Goal: Communication & Community: Connect with others

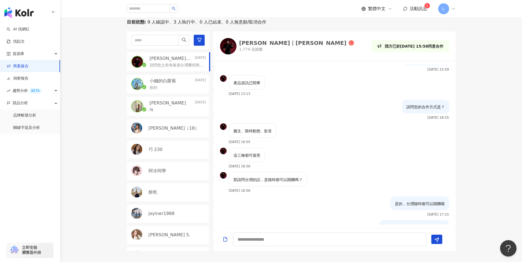
scroll to position [92, 0]
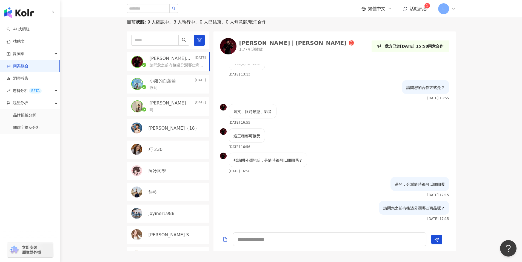
click at [415, 7] on span "活動訊息" at bounding box center [418, 8] width 18 height 5
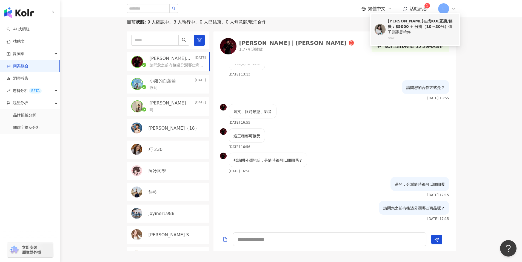
click at [413, 25] on b "找KOL互惠/稿費：$5000 + 分潤（10～30%）" at bounding box center [419, 24] width 65 height 10
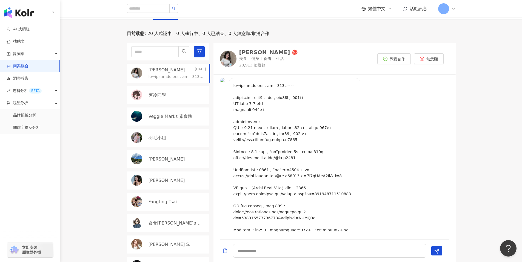
click at [163, 90] on div "阿冷同學" at bounding box center [168, 95] width 82 height 18
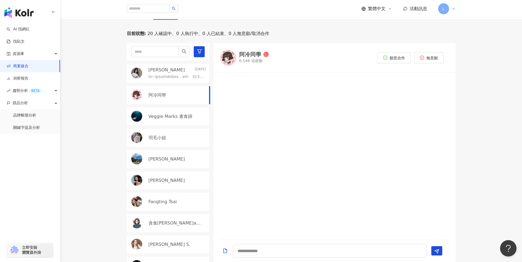
click at [177, 120] on div "Veggie Marks 素食跡" at bounding box center [168, 117] width 82 height 18
click at [175, 139] on div "羽毛小姐" at bounding box center [176, 138] width 57 height 6
drag, startPoint x: 180, startPoint y: 167, endPoint x: 181, endPoint y: 186, distance: 19.2
click at [180, 168] on div "[PERSON_NAME]" at bounding box center [168, 159] width 82 height 18
drag, startPoint x: 181, startPoint y: 186, endPoint x: 179, endPoint y: 191, distance: 4.8
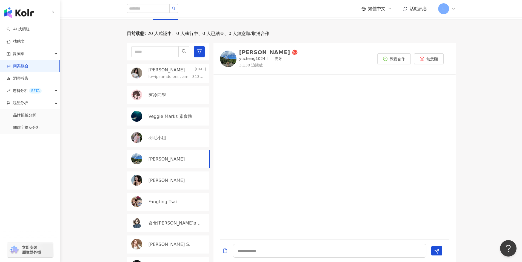
click at [181, 186] on div "[PERSON_NAME]" at bounding box center [168, 181] width 82 height 18
click at [178, 207] on div "Fangting Tsai" at bounding box center [168, 202] width 82 height 18
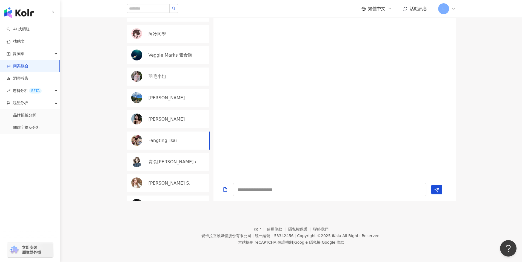
click at [22, 69] on link "商案媒合" at bounding box center [18, 66] width 22 height 5
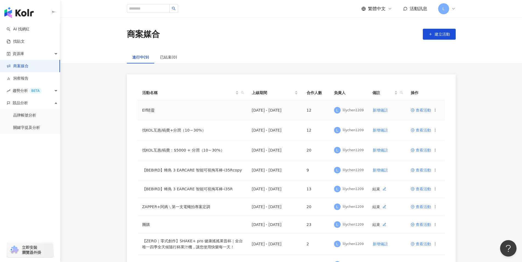
click at [420, 110] on span "查看活動" at bounding box center [420, 110] width 20 height 4
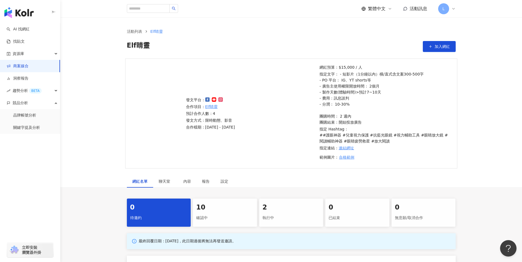
scroll to position [142, 0]
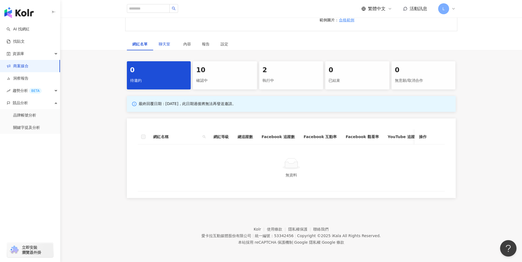
click at [168, 42] on span "聊天室" at bounding box center [166, 44] width 14 height 4
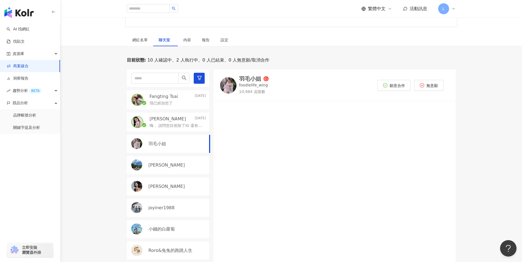
click at [177, 96] on div "Fangting Tsai [DATE]" at bounding box center [177, 97] width 56 height 6
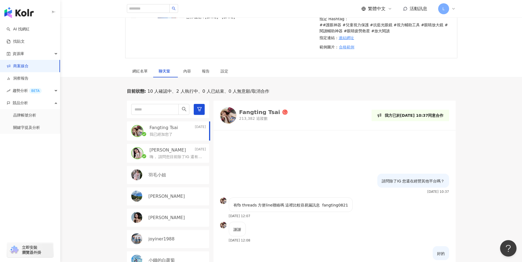
scroll to position [110, 0]
click at [232, 113] on img at bounding box center [228, 116] width 16 height 16
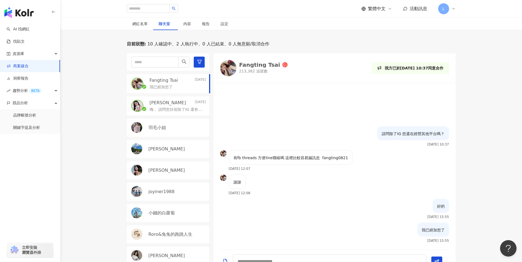
scroll to position [160, 0]
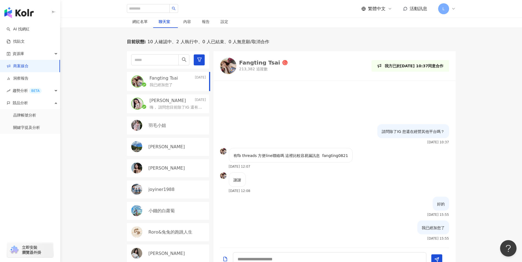
click at [227, 63] on img at bounding box center [228, 66] width 16 height 16
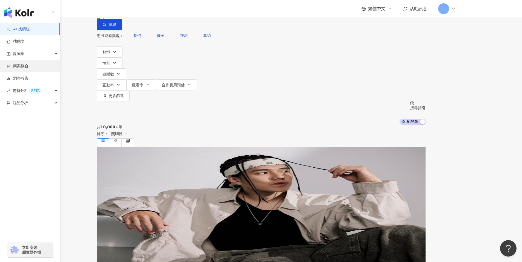
click at [28, 66] on link "商案媒合" at bounding box center [18, 66] width 22 height 5
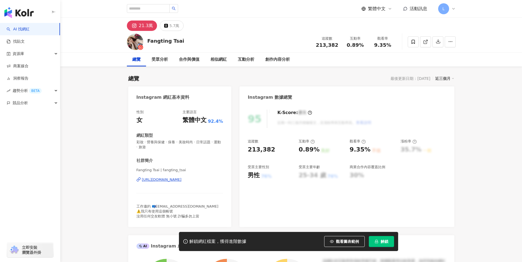
click at [182, 181] on div "https://www.instagram.com/fangting_tsai/" at bounding box center [162, 179] width 40 height 5
